Goal: Go to known website

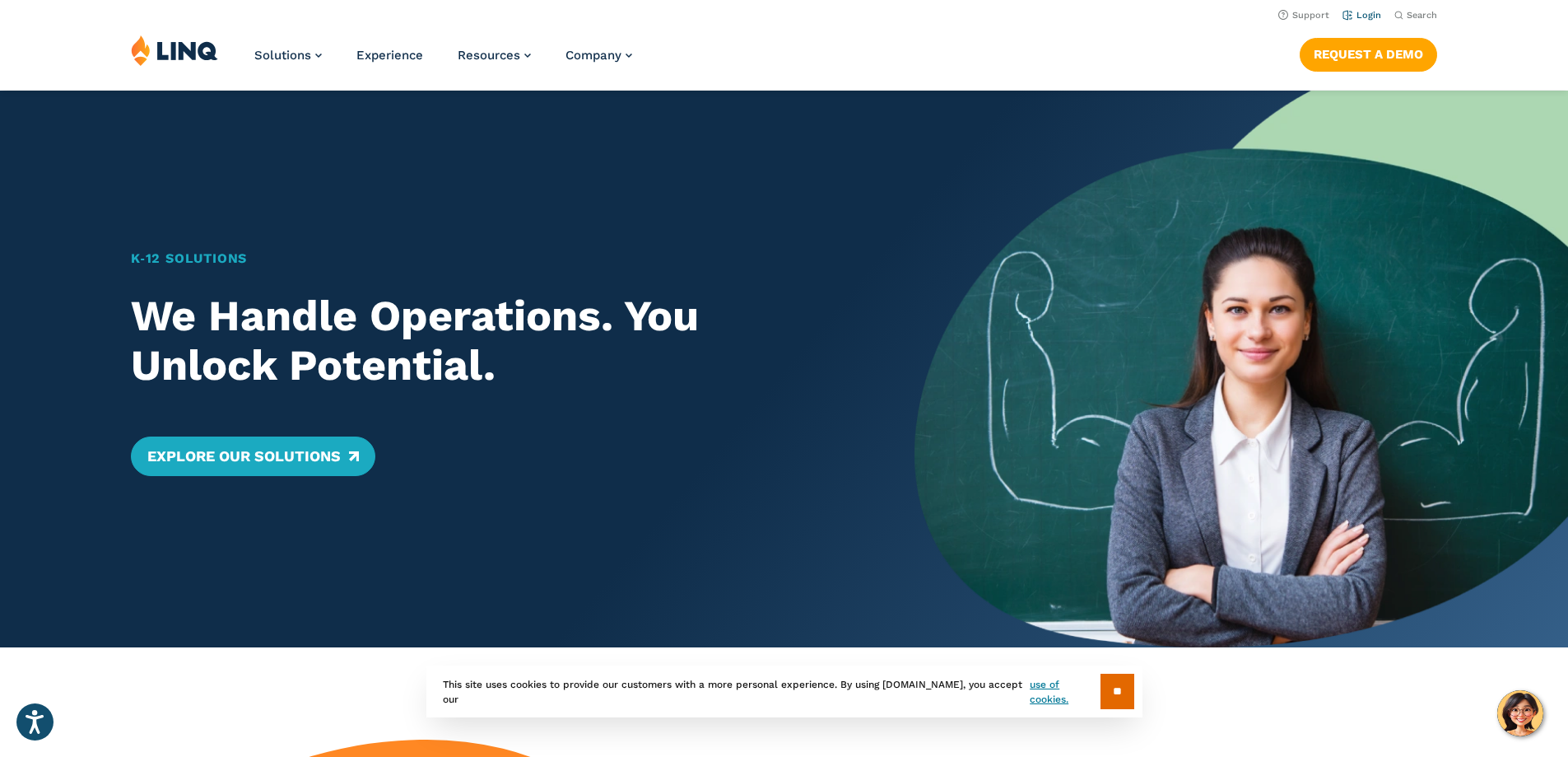
click at [1352, 12] on link "Login" at bounding box center [1361, 15] width 38 height 11
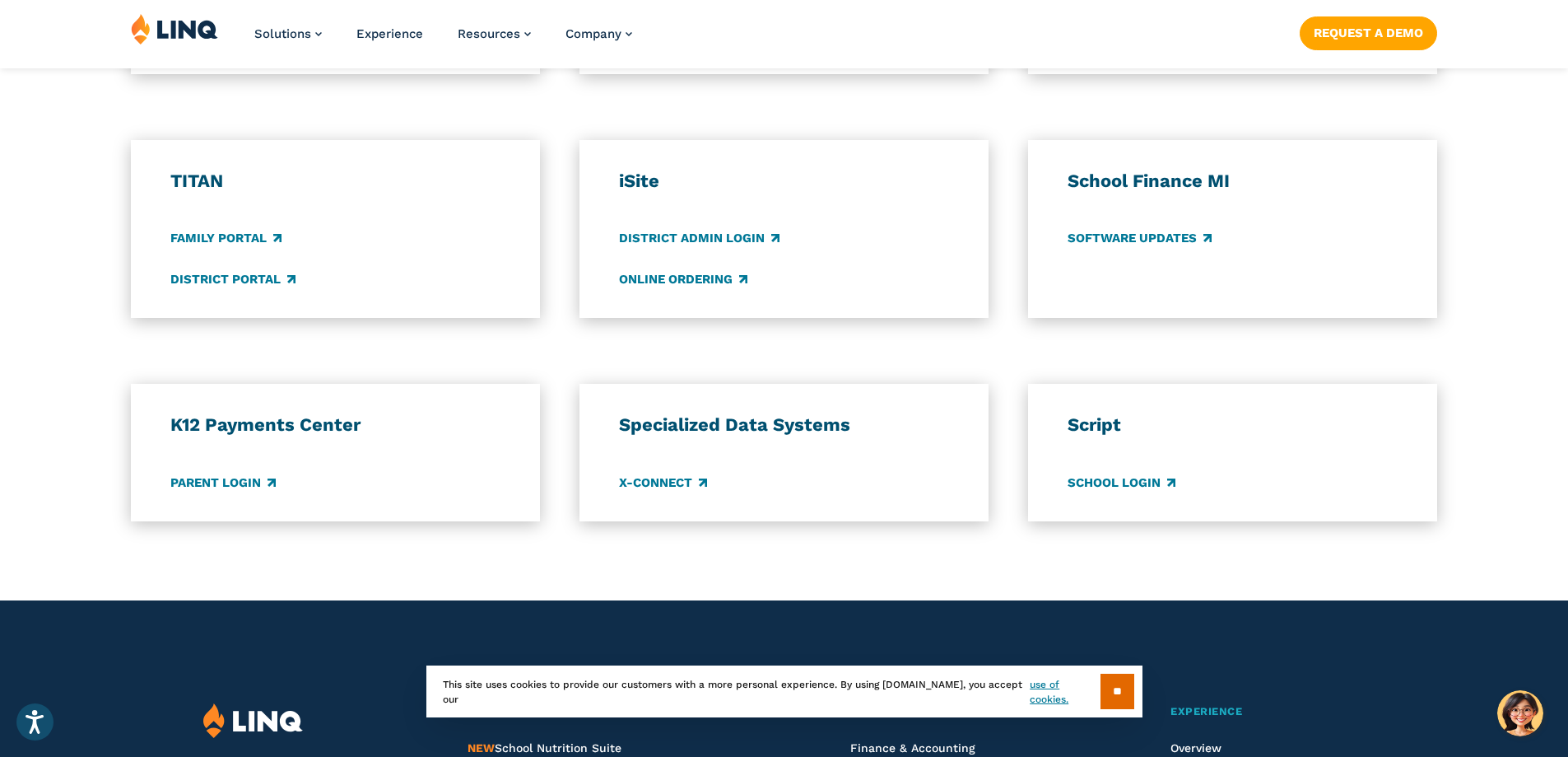
scroll to position [1235, 0]
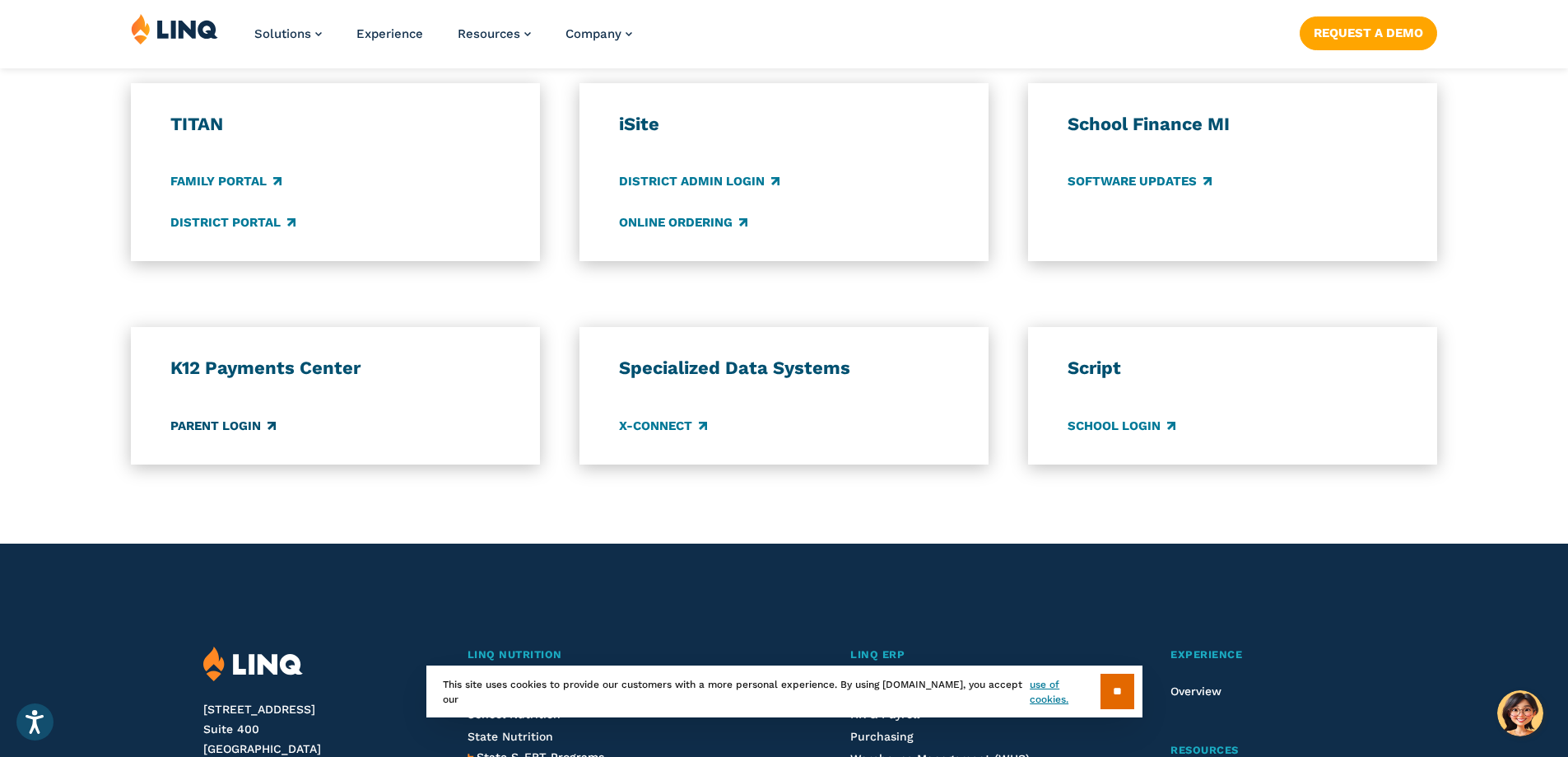
click at [234, 421] on link "Parent Login" at bounding box center [223, 425] width 105 height 18
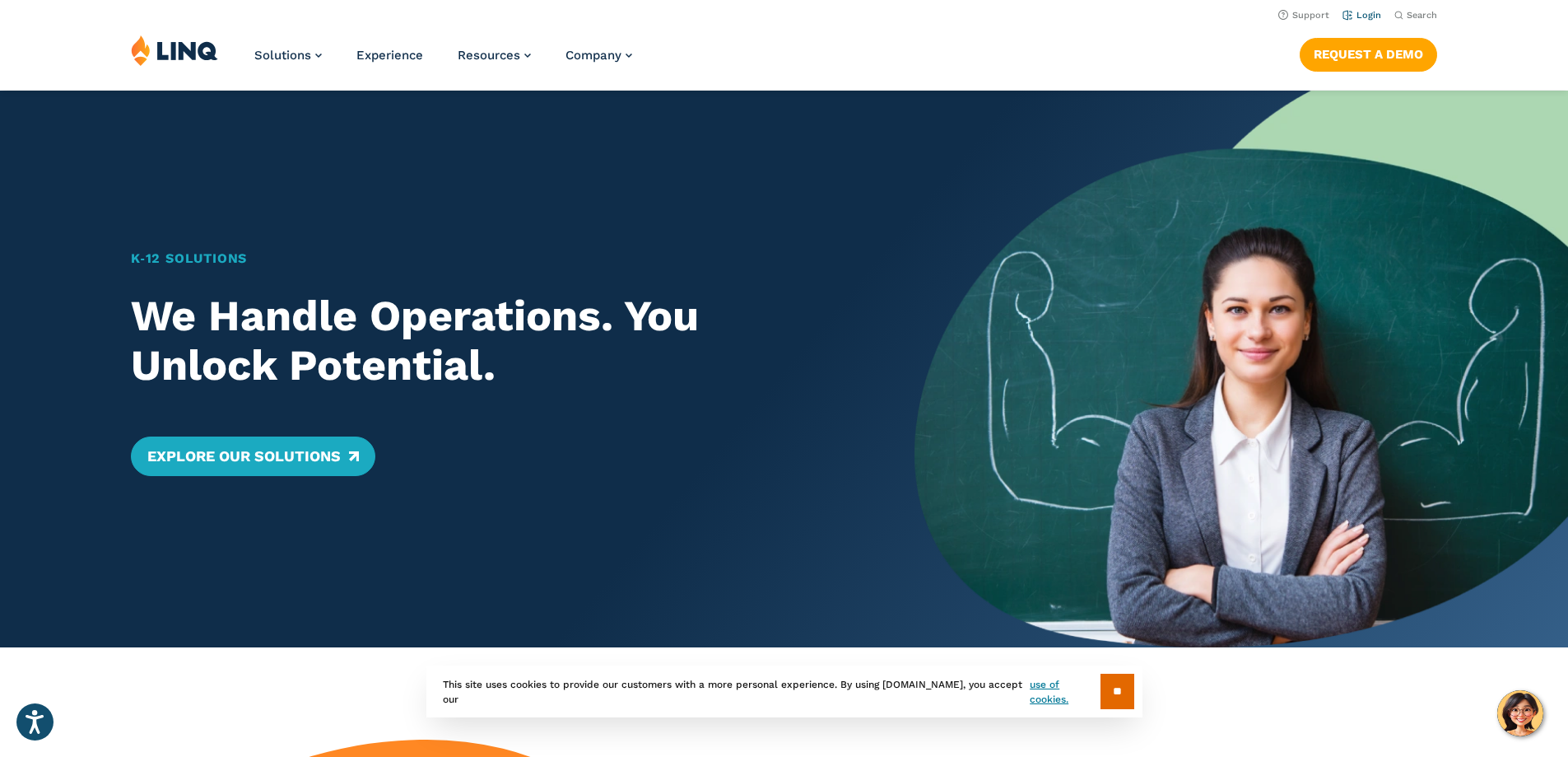
click at [1358, 16] on link "Login" at bounding box center [1361, 15] width 38 height 11
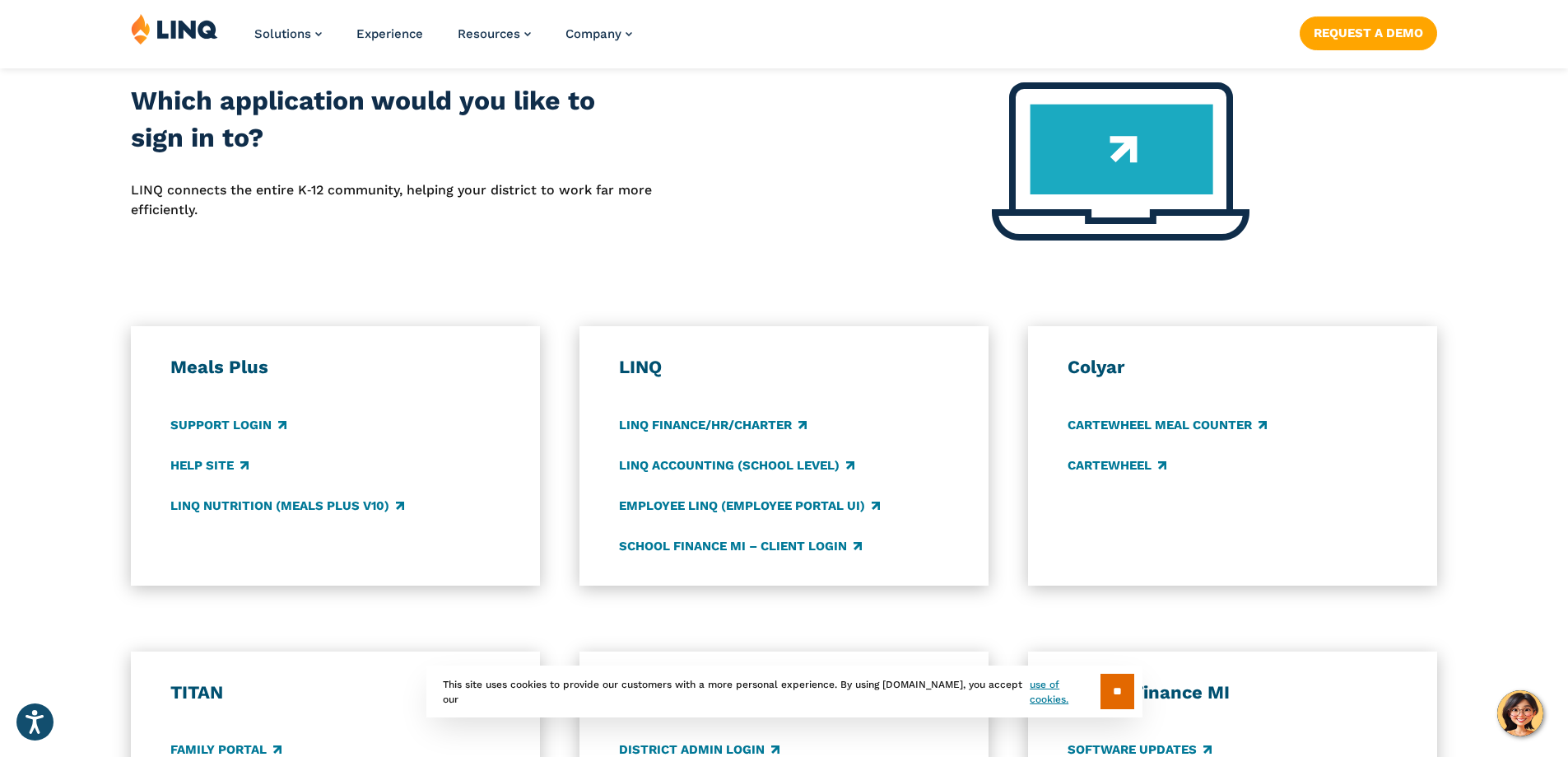
scroll to position [741, 0]
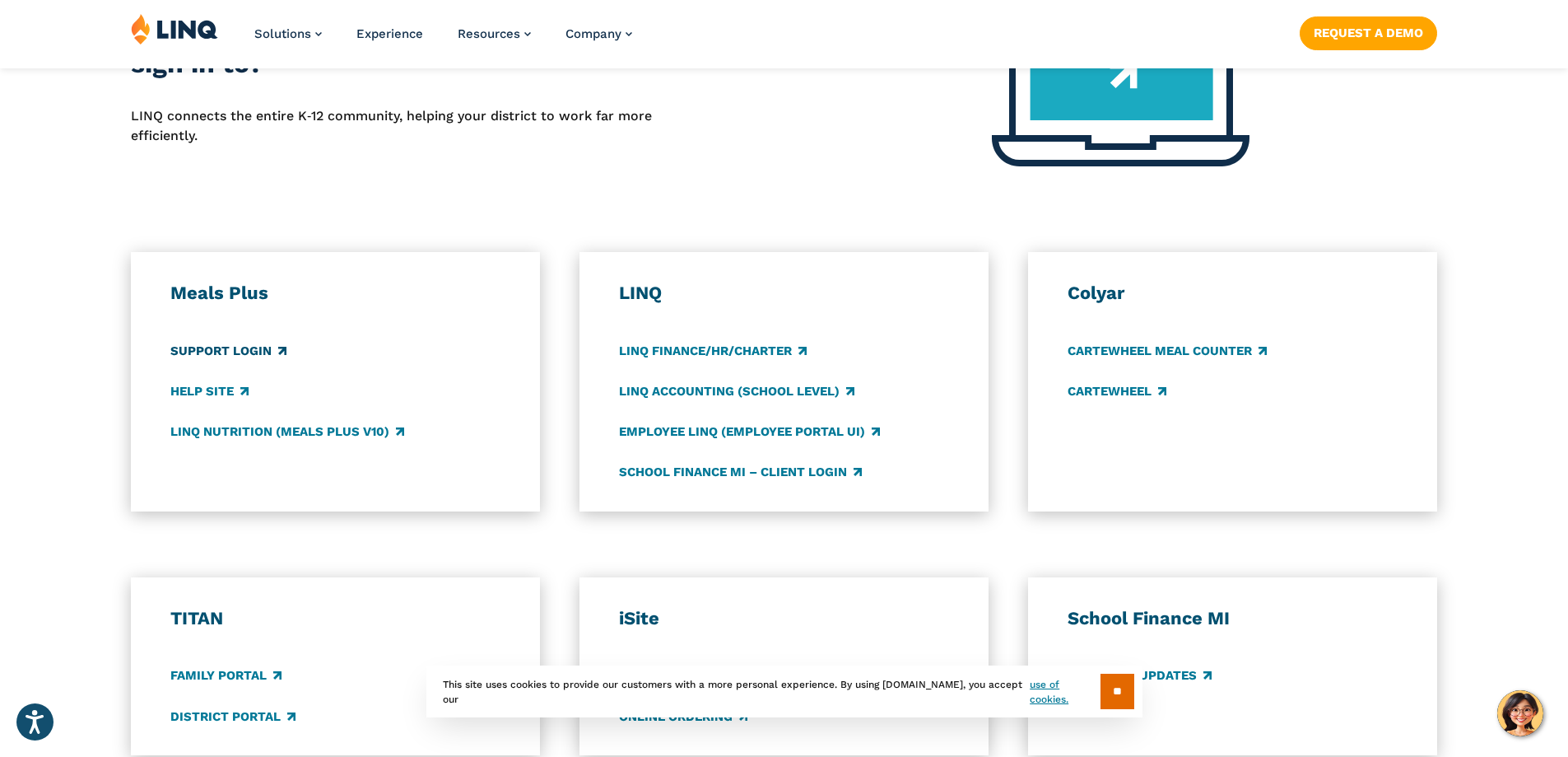
click at [258, 350] on link "Support Login" at bounding box center [228, 350] width 116 height 18
